Goal: Find specific page/section: Find specific page/section

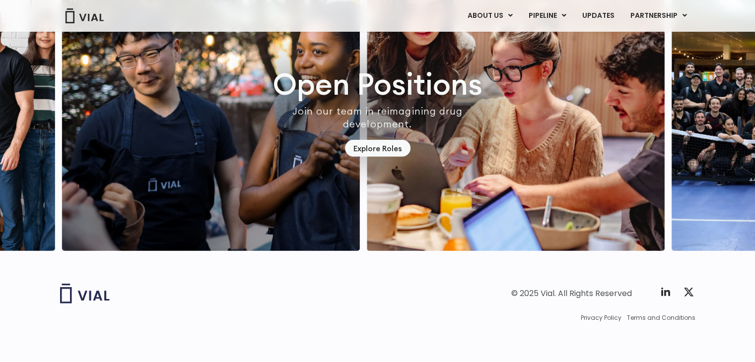
scroll to position [2840, 0]
click at [374, 140] on link "Explore Roles" at bounding box center [377, 148] width 65 height 17
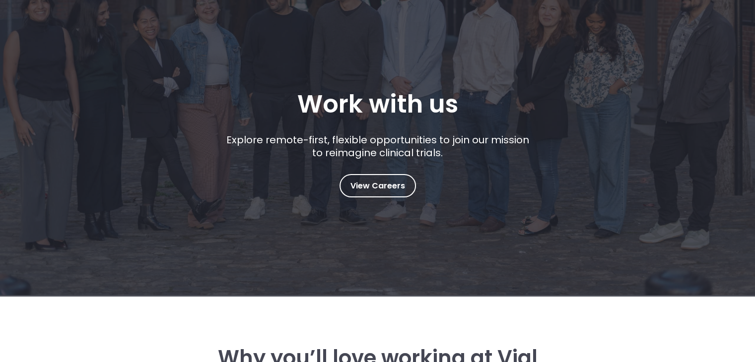
scroll to position [117, 0]
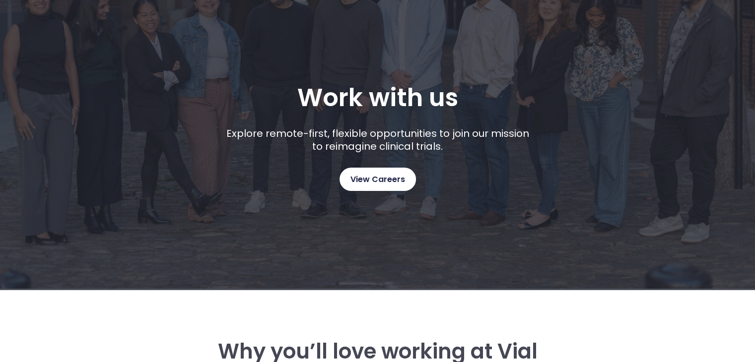
click at [365, 180] on span "View Careers" at bounding box center [377, 179] width 55 height 13
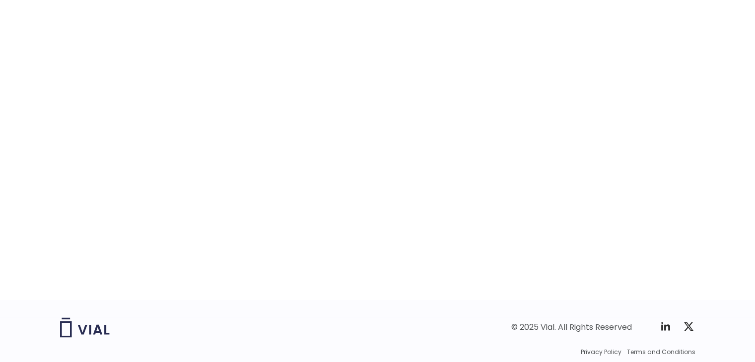
scroll to position [1582, 0]
